Goal: Task Accomplishment & Management: Manage account settings

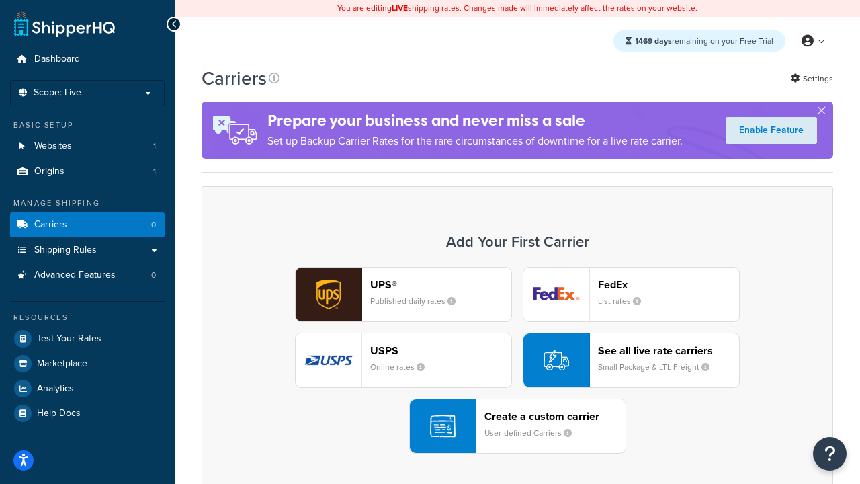
click at [517, 360] on div "UPS® Published daily rates FedEx List rates USPS Online rates See all live rate…" at bounding box center [518, 360] width 604 height 187
click at [669, 284] on header "FedEx" at bounding box center [668, 284] width 141 height 13
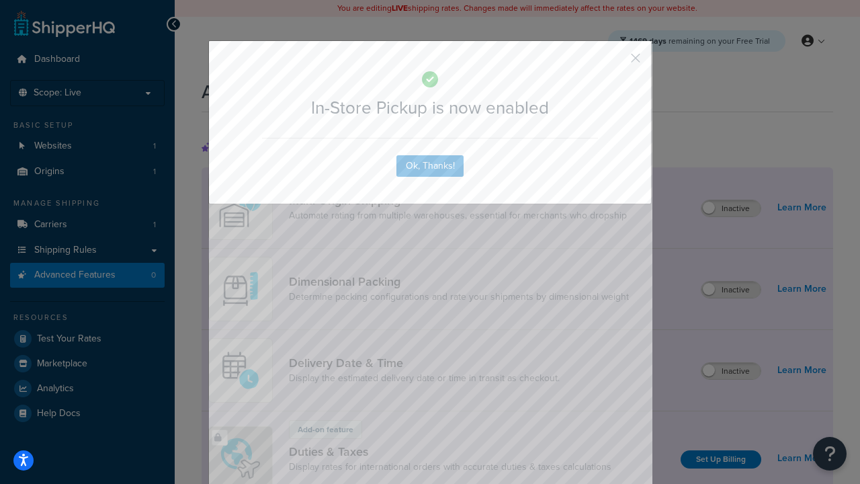
scroll to position [435, 0]
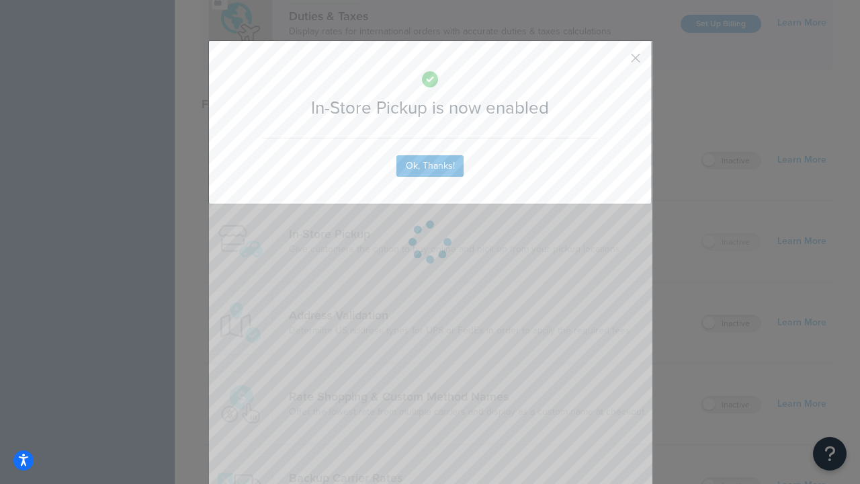
click at [616, 63] on button "button" at bounding box center [615, 62] width 3 height 3
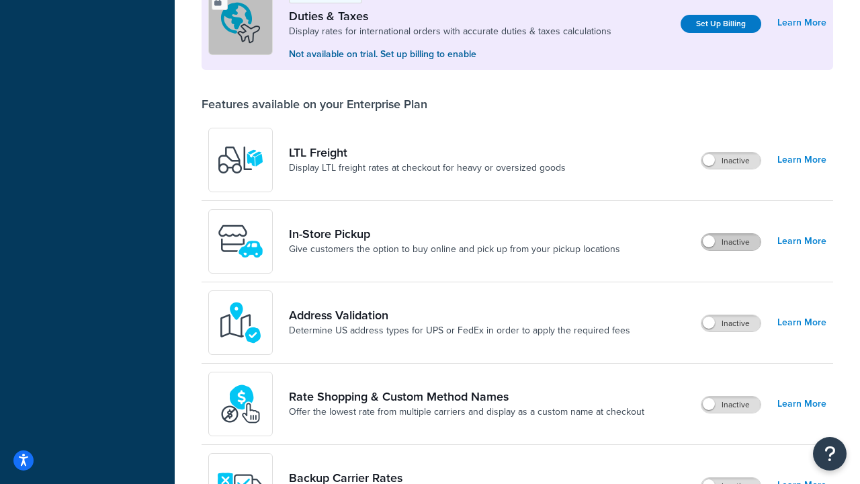
scroll to position [410, 0]
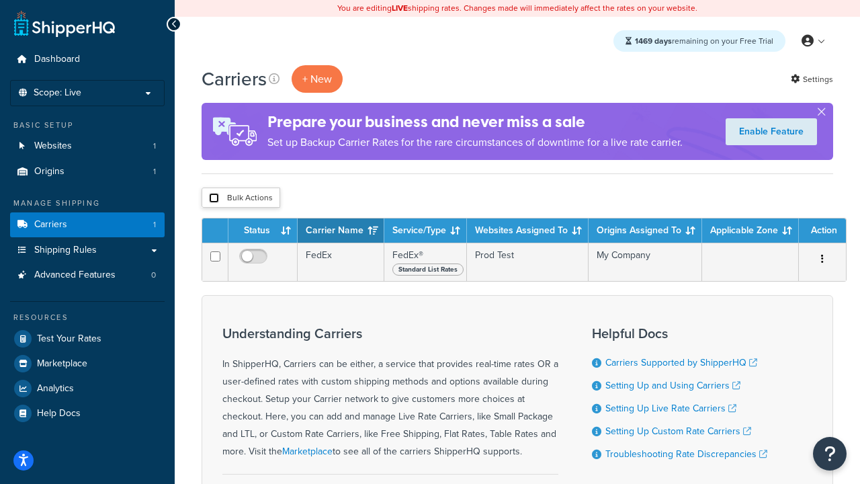
click at [214, 198] on input "checkbox" at bounding box center [214, 198] width 10 height 10
checkbox input "true"
click at [0, 0] on button "Delete" at bounding box center [0, 0] width 0 height 0
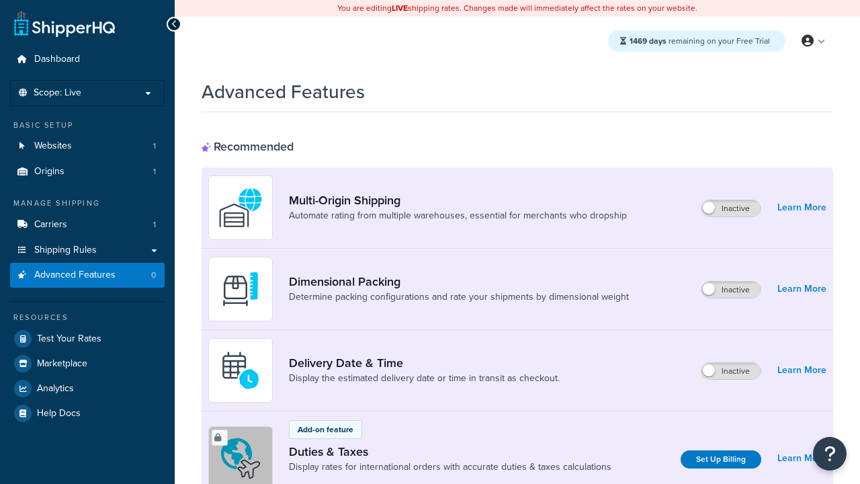
scroll to position [435, 0]
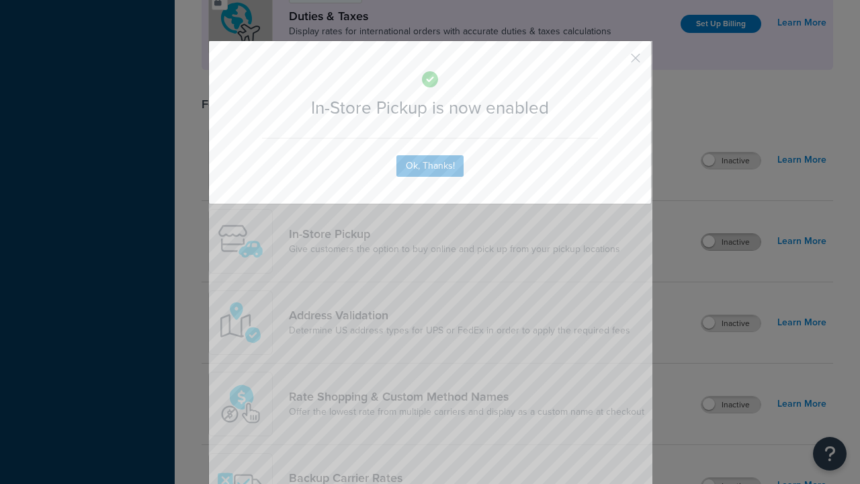
scroll to position [0, 0]
click at [616, 61] on button "button" at bounding box center [615, 62] width 3 height 3
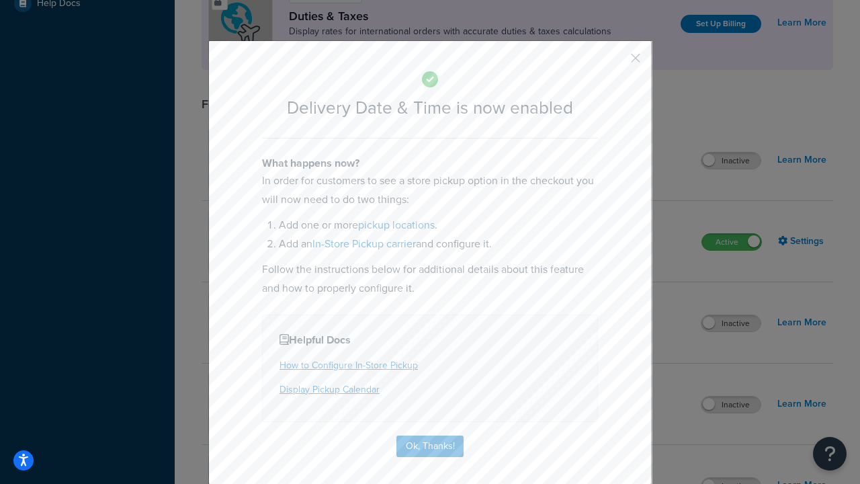
scroll to position [129, 0]
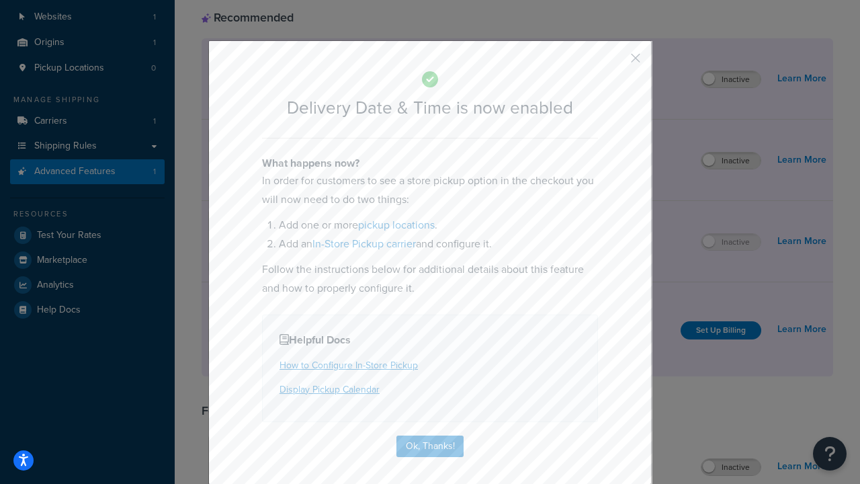
click at [616, 63] on button "button" at bounding box center [615, 62] width 3 height 3
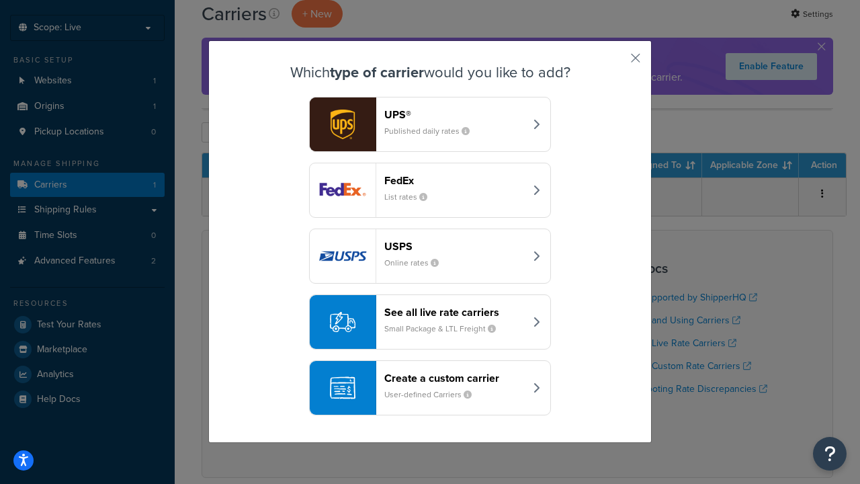
click at [430, 388] on div "Create a custom carrier User-defined Carriers" at bounding box center [454, 388] width 140 height 32
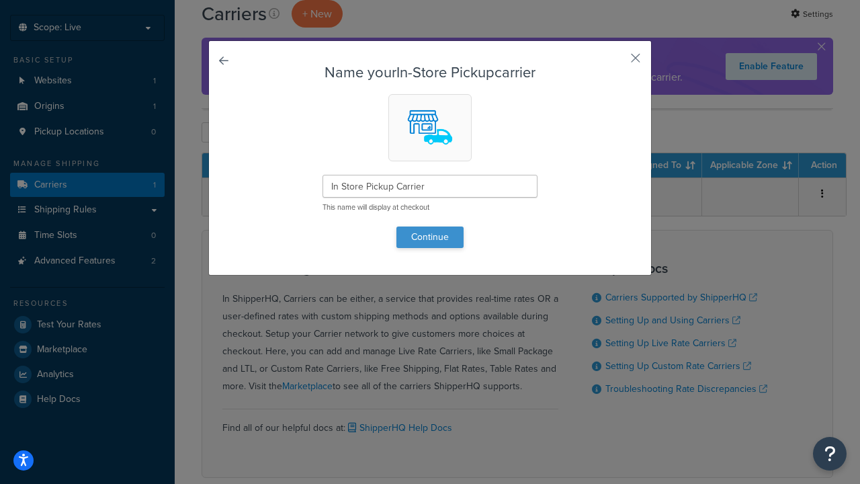
type input "In Store Pickup Carrier"
click at [430, 237] on button "Continue" at bounding box center [430, 237] width 67 height 22
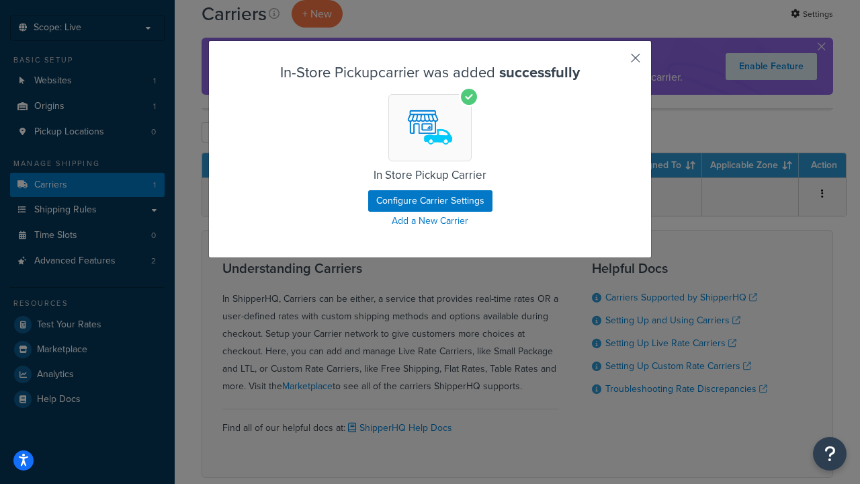
click at [616, 63] on button "button" at bounding box center [615, 62] width 3 height 3
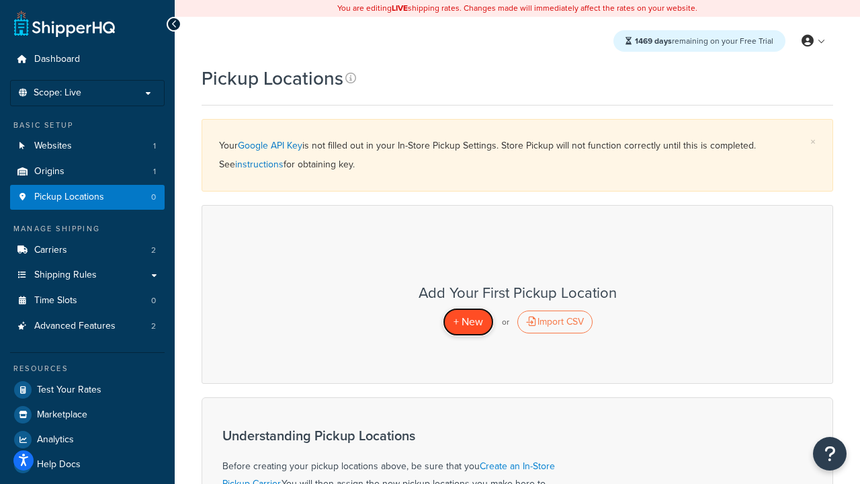
click at [468, 321] on span "+ New" at bounding box center [469, 321] width 30 height 15
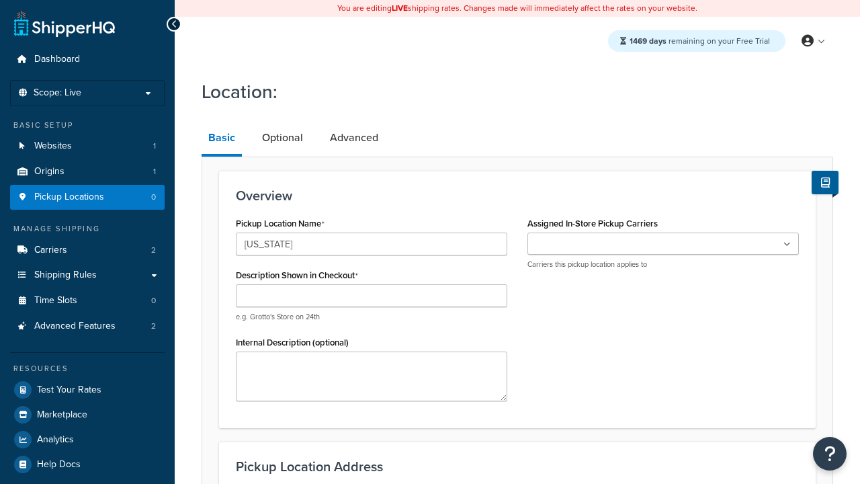
type input "[US_STATE]"
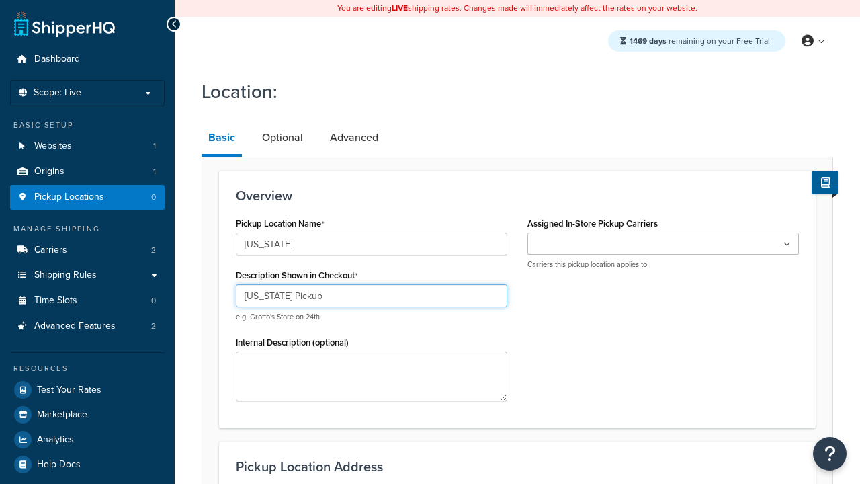
type input "[US_STATE] Pickup"
click at [663, 244] on ul at bounding box center [664, 244] width 272 height 22
type input "3385 Michelson Drive"
type input "Suite B"
type input "Irvine"
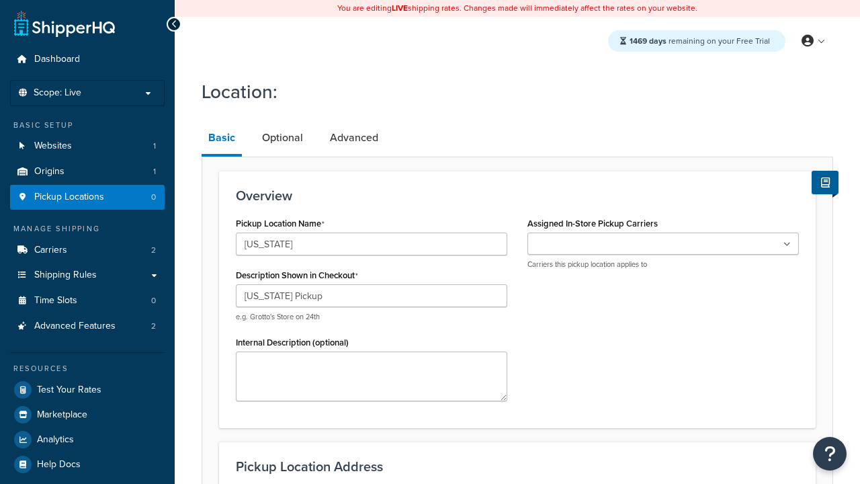
select select "5"
type input "Irvine"
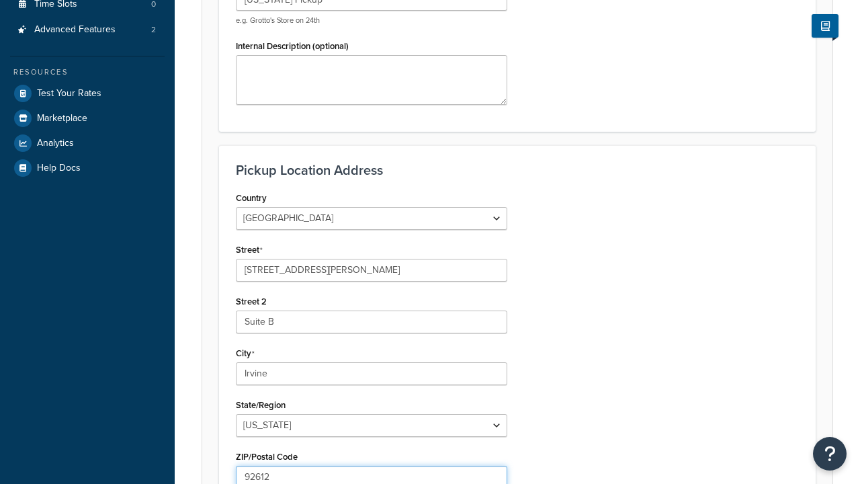
type input "92612"
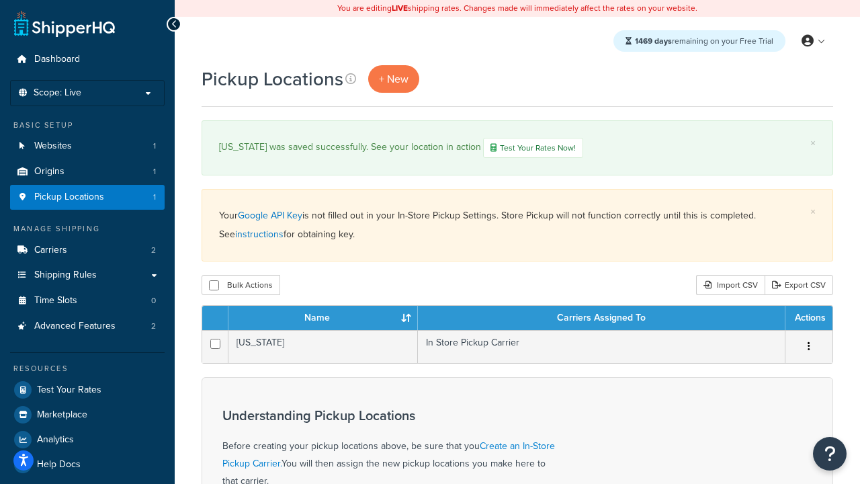
click at [323, 319] on th "Name" at bounding box center [324, 318] width 190 height 24
click at [601, 319] on th "Carriers Assigned To" at bounding box center [602, 318] width 368 height 24
click at [808, 319] on th "Actions" at bounding box center [809, 318] width 47 height 24
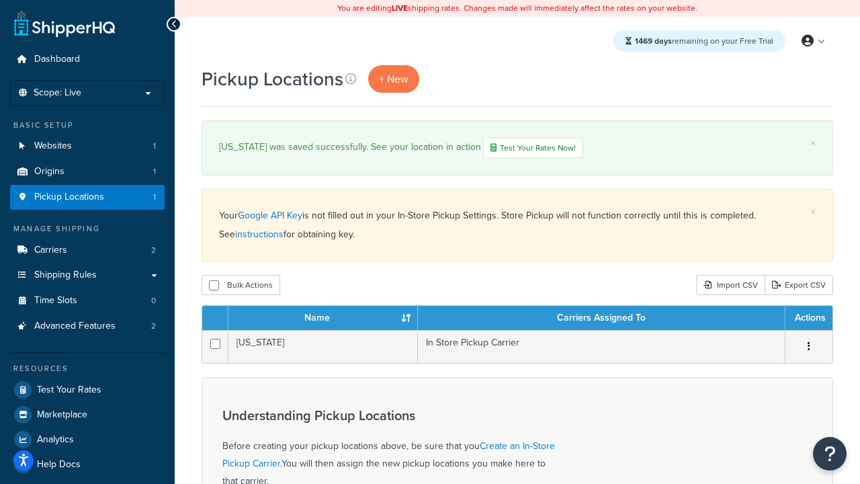
click at [808, 319] on th "Actions" at bounding box center [809, 318] width 47 height 24
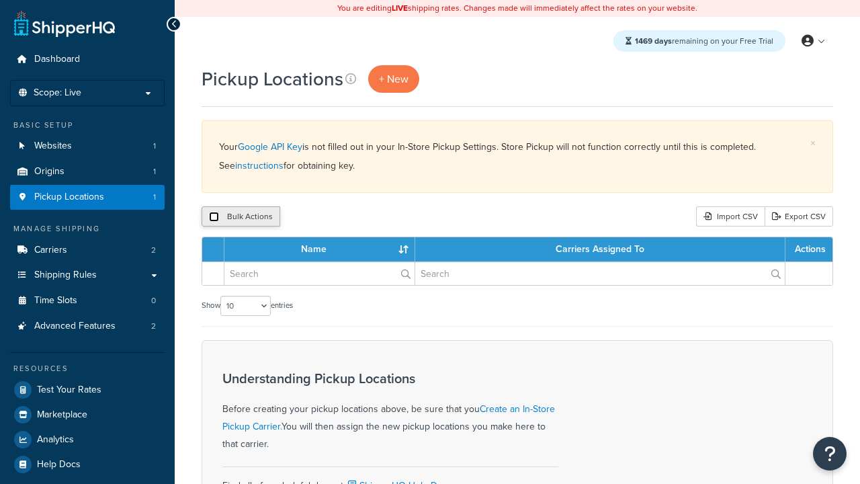
click at [214, 217] on input "checkbox" at bounding box center [214, 217] width 10 height 10
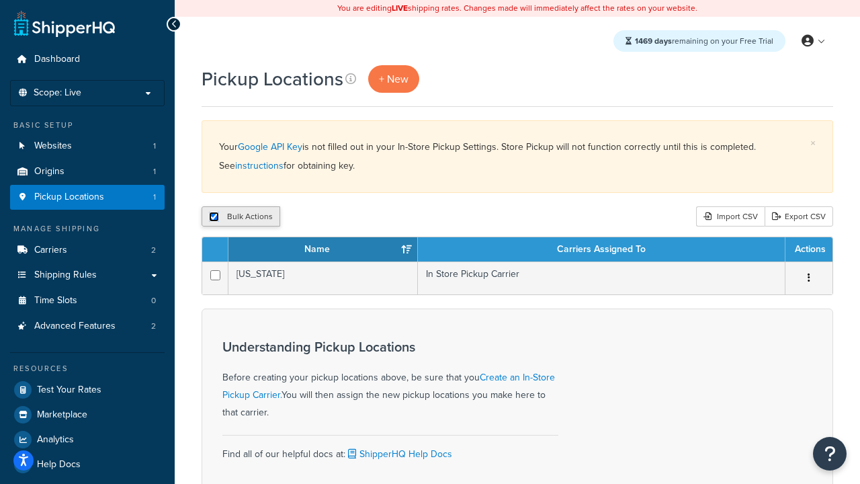
click at [214, 217] on input "checkbox" at bounding box center [214, 217] width 10 height 10
checkbox input "false"
click at [214, 217] on input "checkbox" at bounding box center [214, 217] width 10 height 10
checkbox input "true"
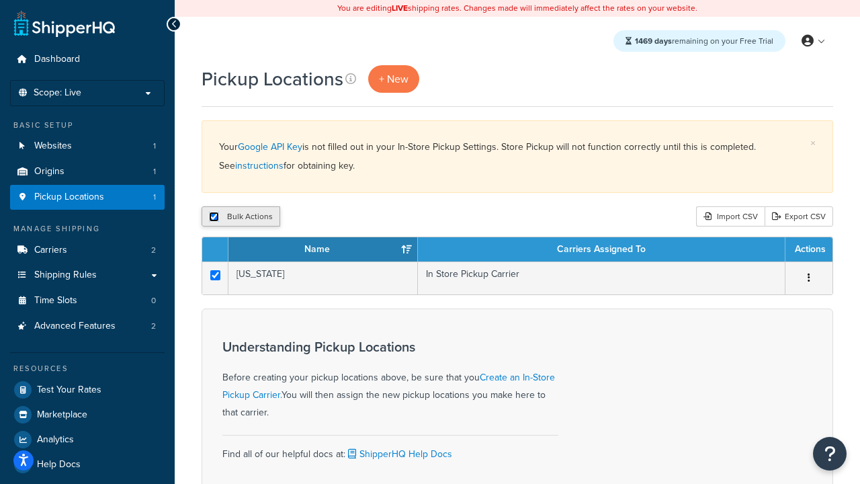
checkbox input "true"
click at [362, 217] on button "Delete" at bounding box center [358, 216] width 46 height 20
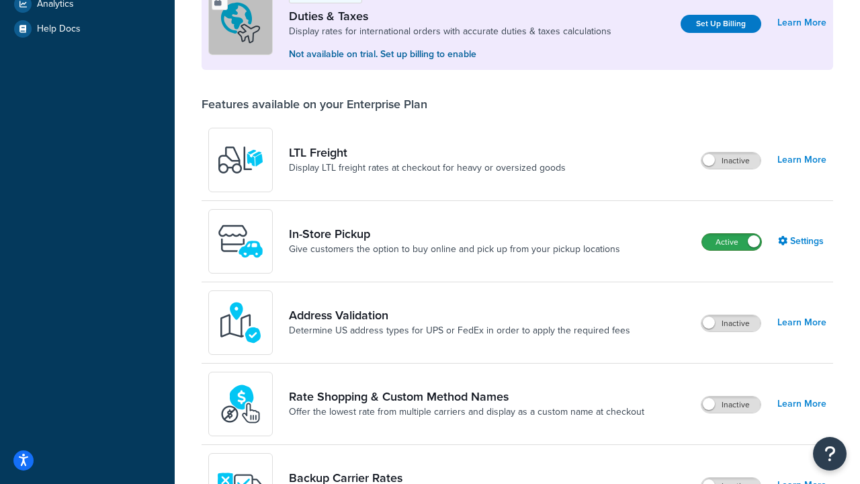
click at [732, 242] on label "Active" at bounding box center [731, 242] width 59 height 16
